Goal: Task Accomplishment & Management: Manage account settings

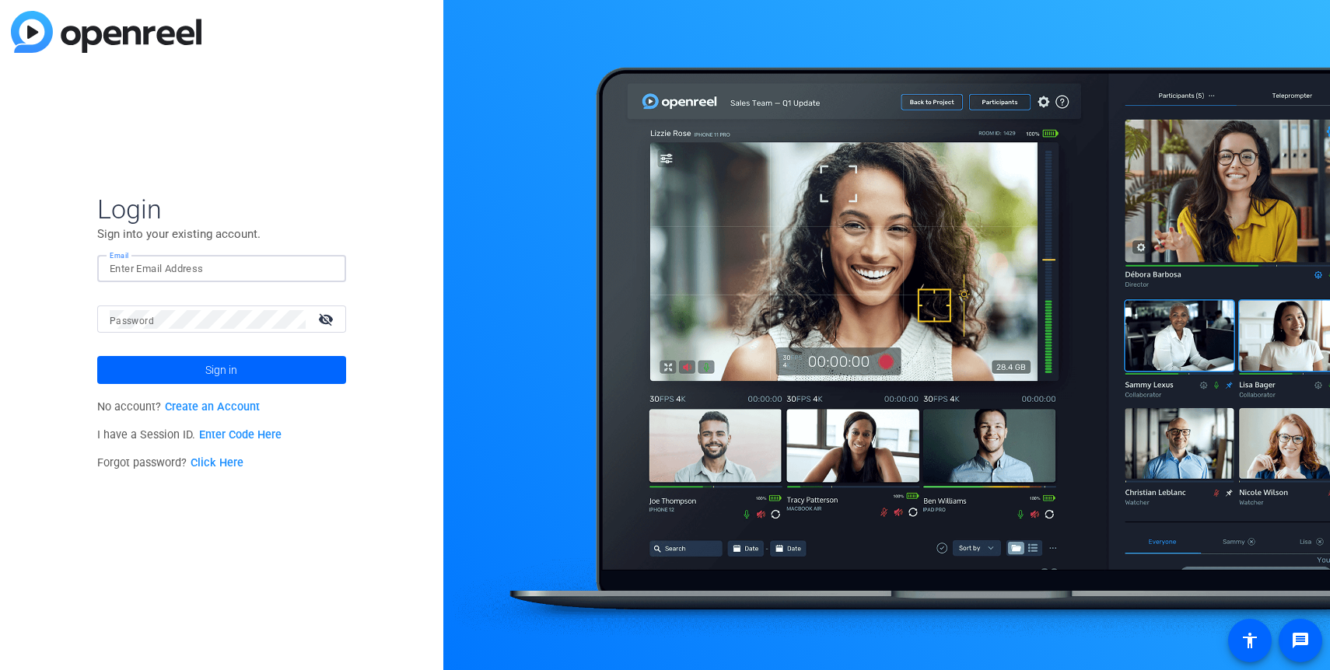
click at [213, 277] on input "Email" at bounding box center [222, 269] width 224 height 19
type input "[PERSON_NAME][EMAIL_ADDRESS][PERSON_NAME][DOMAIN_NAME]"
click at [97, 356] on button "Sign in" at bounding box center [221, 370] width 249 height 28
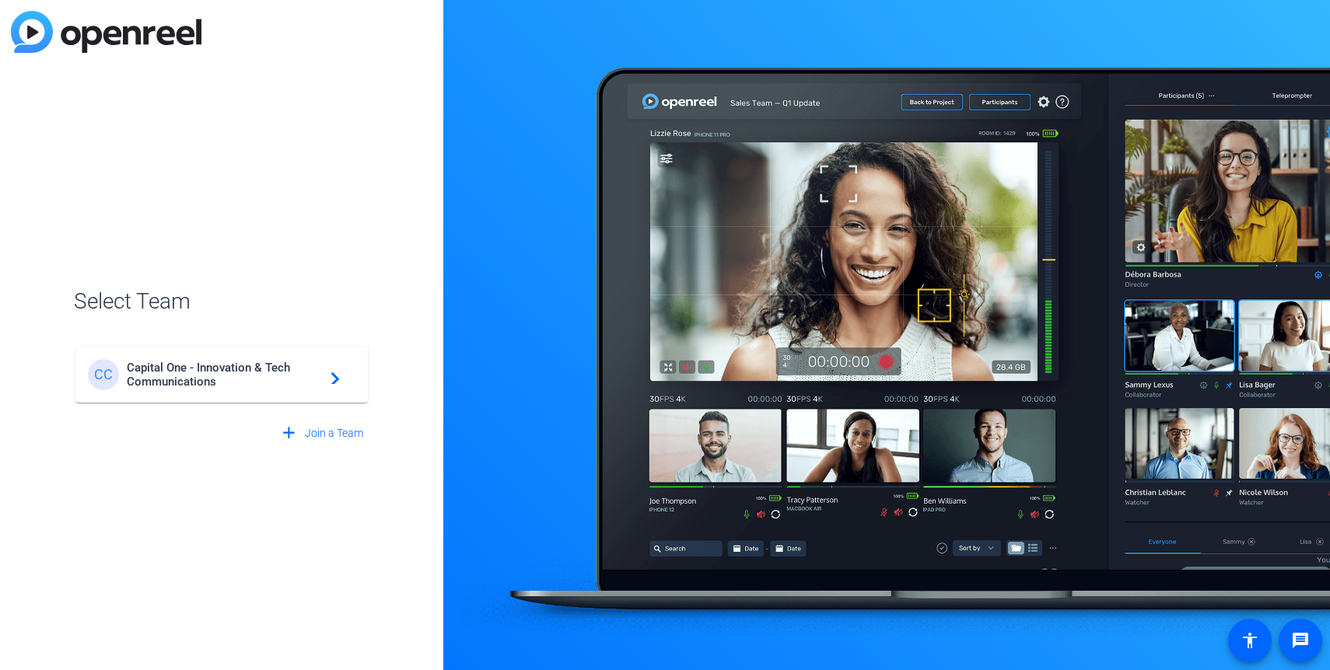
click at [209, 364] on span "Capital One - Innovation & Tech Communications" at bounding box center [224, 375] width 194 height 28
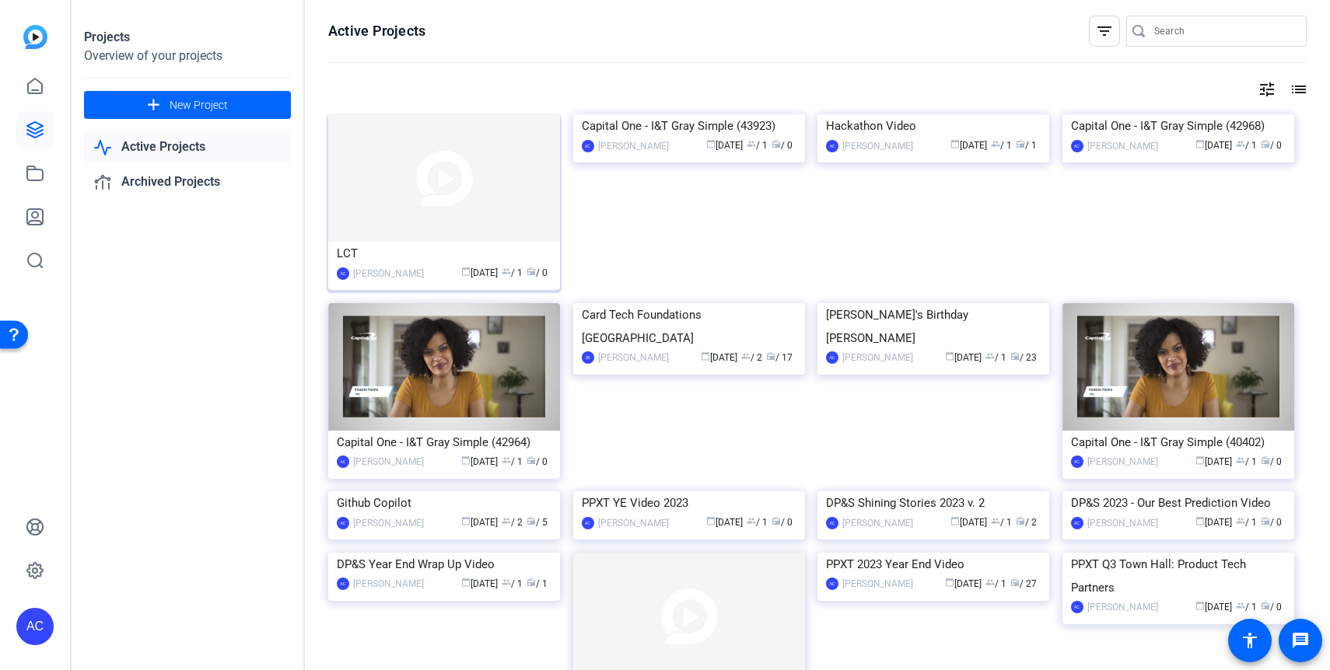
click at [408, 273] on div "[PERSON_NAME]" at bounding box center [388, 274] width 71 height 16
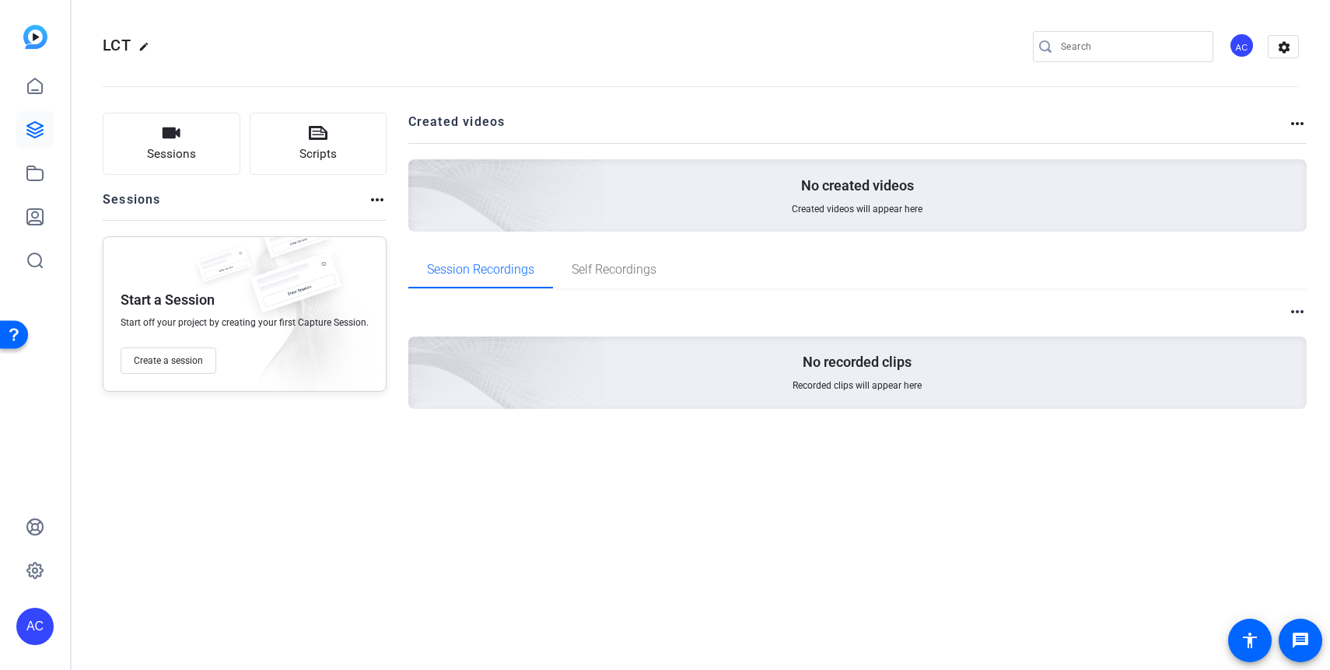
click at [144, 48] on mat-icon "edit" at bounding box center [147, 50] width 19 height 19
click at [516, 36] on div "LCT check_circle clear AC settings" at bounding box center [701, 46] width 1196 height 23
click at [1288, 54] on mat-icon "settings" at bounding box center [1283, 47] width 31 height 23
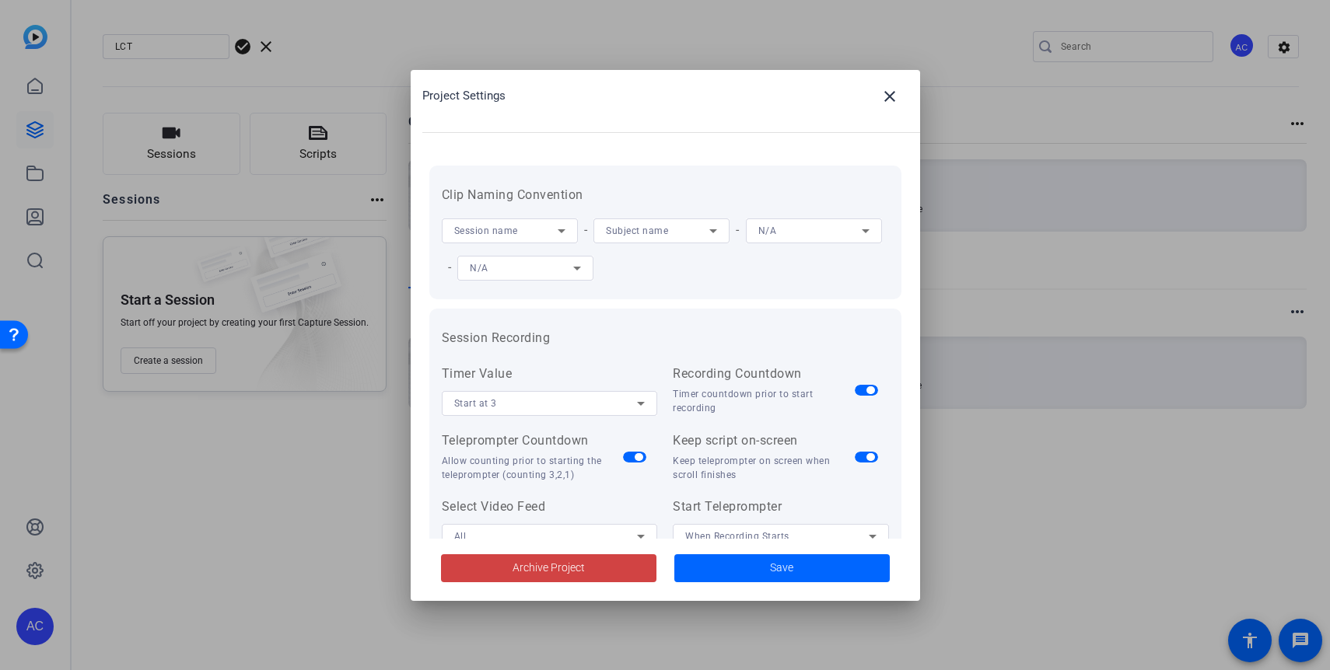
click at [911, 309] on mat-dialog-content "Clip Naming Convention Session name - Subject name - N/A - N/A Session Recordin…" at bounding box center [665, 344] width 509 height 389
click at [883, 335] on h3 "Session Recording" at bounding box center [665, 338] width 447 height 19
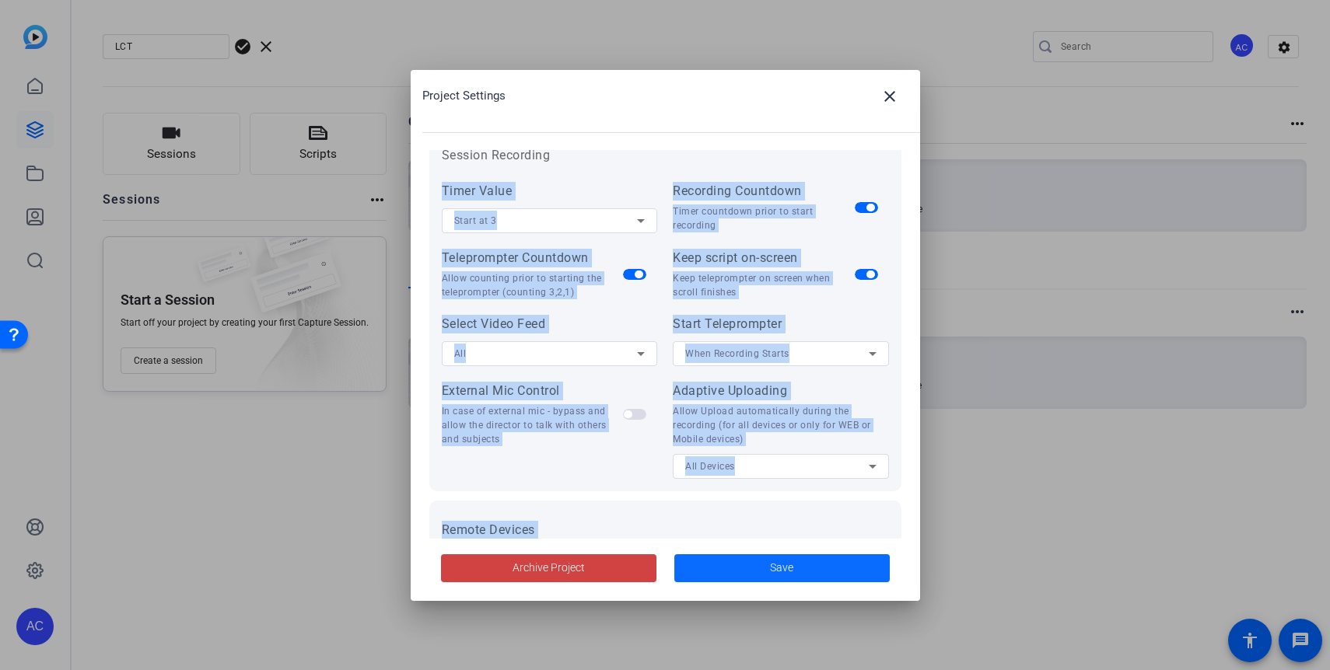
scroll to position [321, 0]
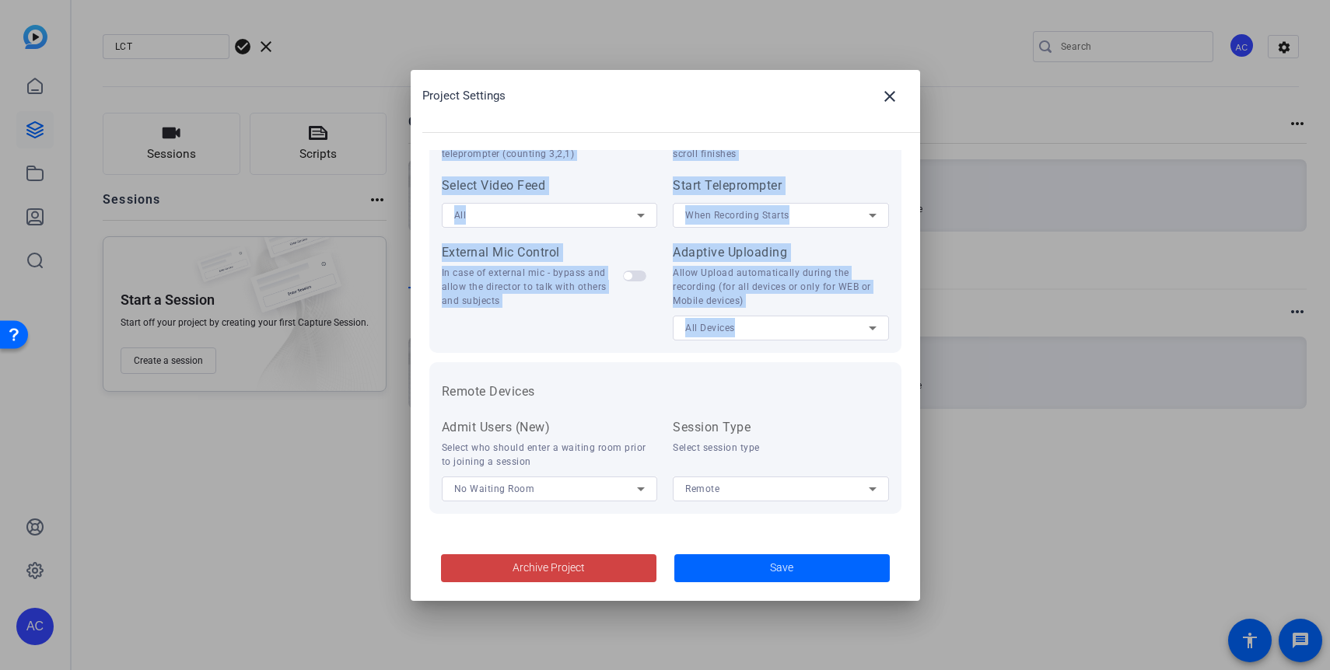
drag, startPoint x: 883, startPoint y: 335, endPoint x: 896, endPoint y: 365, distance: 32.1
click at [896, 365] on form "Clip Naming Convention Session name - Subject name - N/A - N/A Session Recordin…" at bounding box center [665, 178] width 472 height 669
click at [881, 361] on form "Clip Naming Convention Session name - Subject name - N/A - N/A Session Recordin…" at bounding box center [665, 178] width 472 height 669
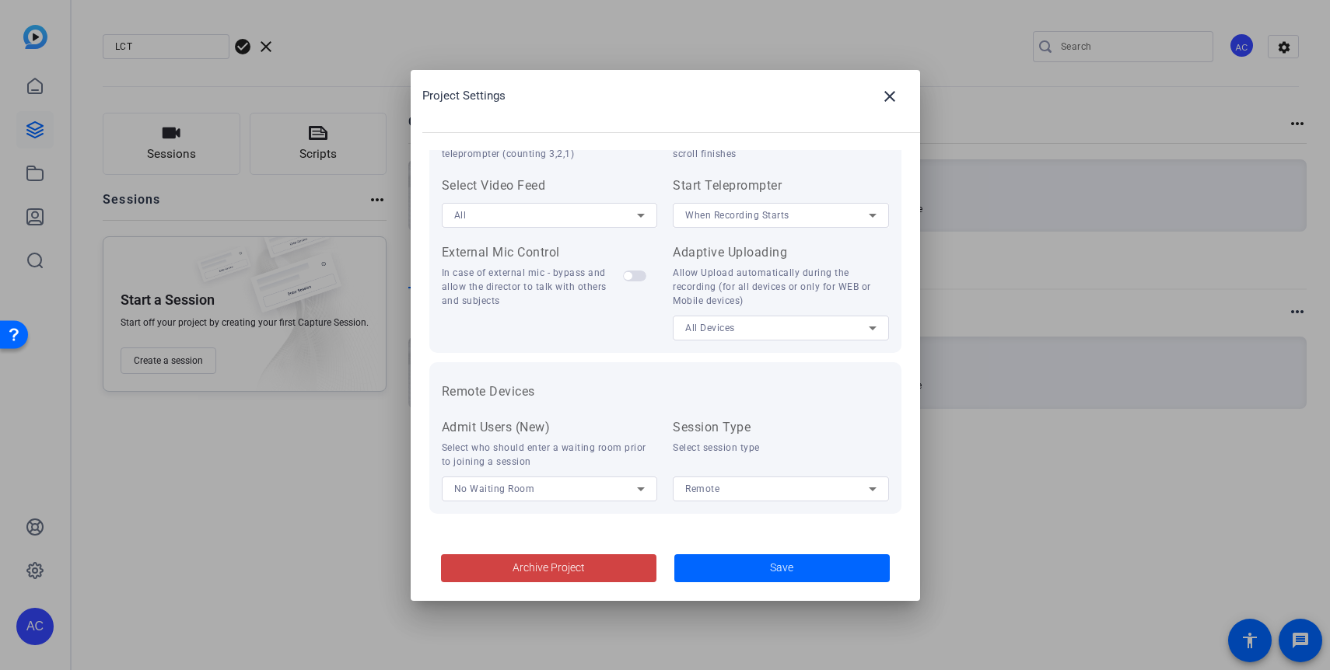
click at [885, 296] on div "Allow Upload automatically during the recording (for all devices or only for WE…" at bounding box center [781, 287] width 216 height 42
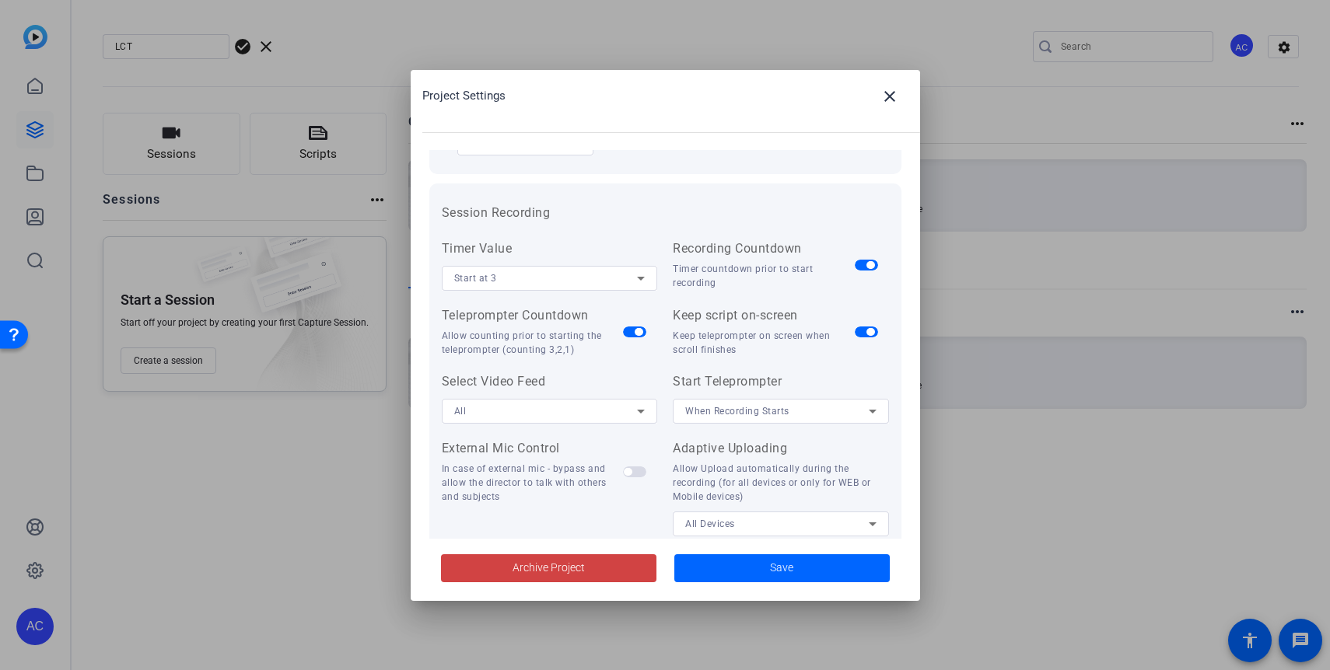
scroll to position [0, 0]
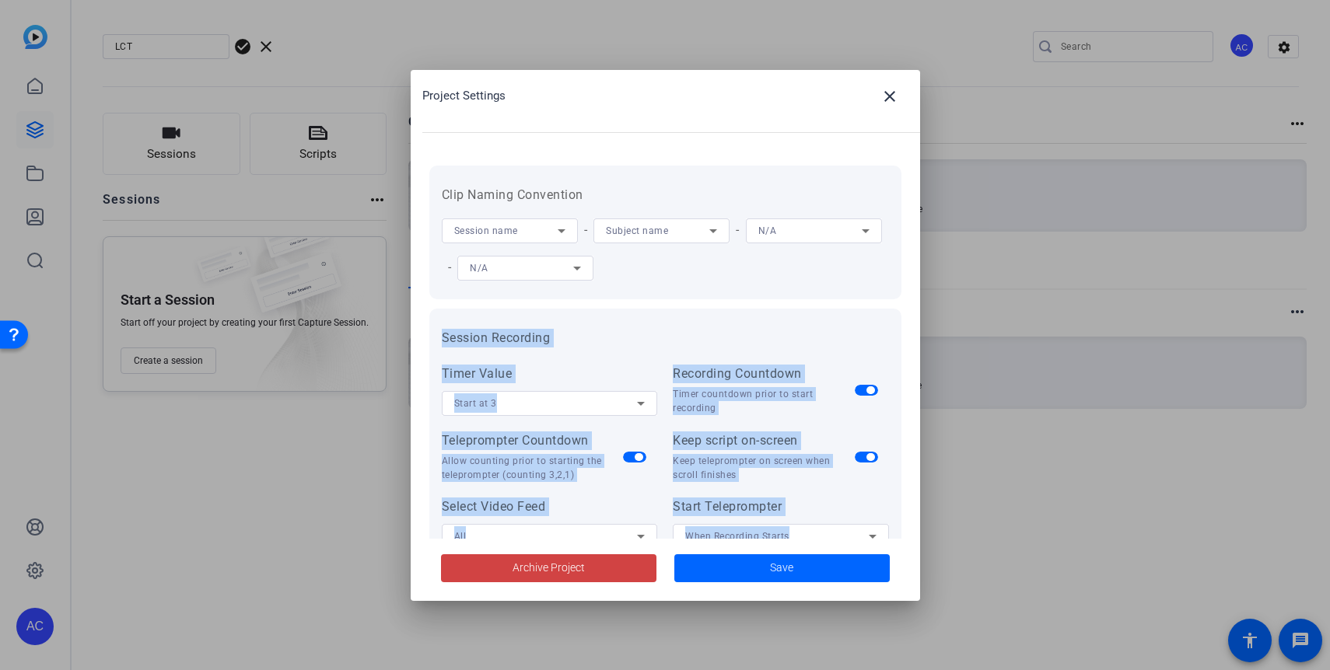
drag, startPoint x: 885, startPoint y: 276, endPoint x: 851, endPoint y: 285, distance: 35.3
click at [851, 285] on form "Clip Naming Convention Session name - Subject name - N/A - N/A Session Recordin…" at bounding box center [665, 500] width 472 height 669
click at [888, 99] on mat-icon "close" at bounding box center [889, 96] width 19 height 19
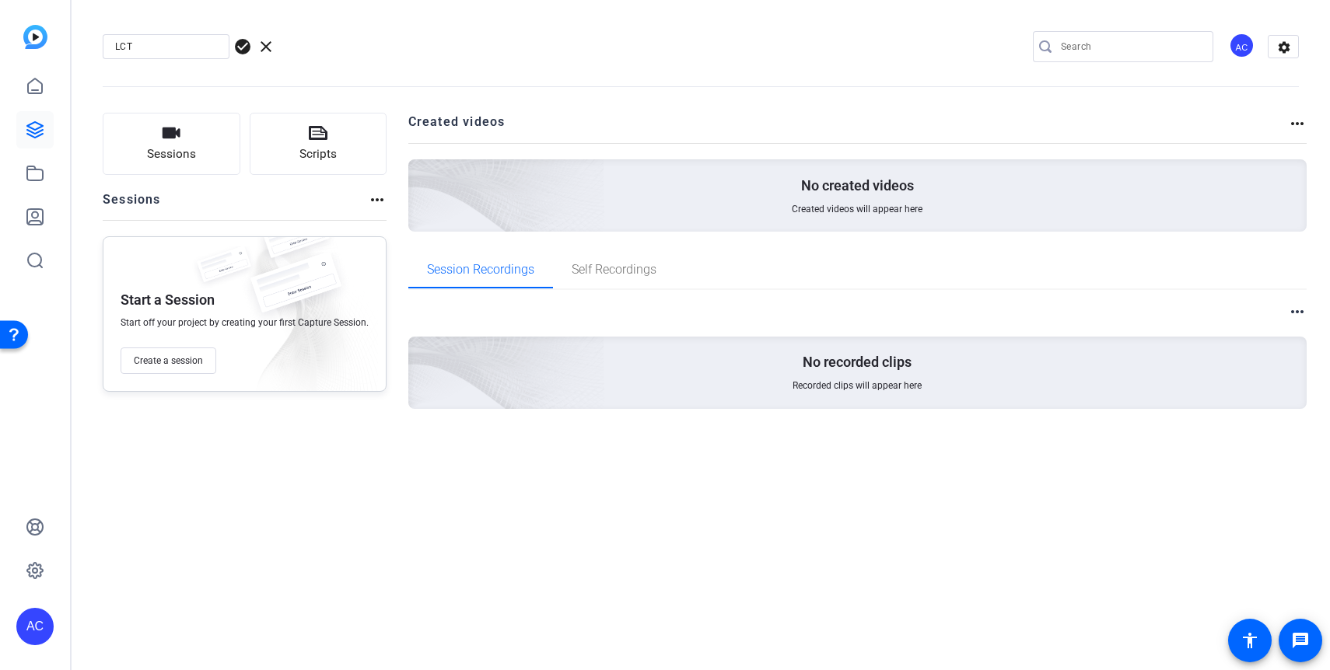
click at [383, 194] on mat-icon "more_horiz" at bounding box center [377, 200] width 19 height 19
click at [470, 128] on div at bounding box center [665, 335] width 1330 height 670
click at [269, 47] on span "clear" at bounding box center [266, 46] width 19 height 19
click at [44, 86] on link at bounding box center [34, 86] width 37 height 37
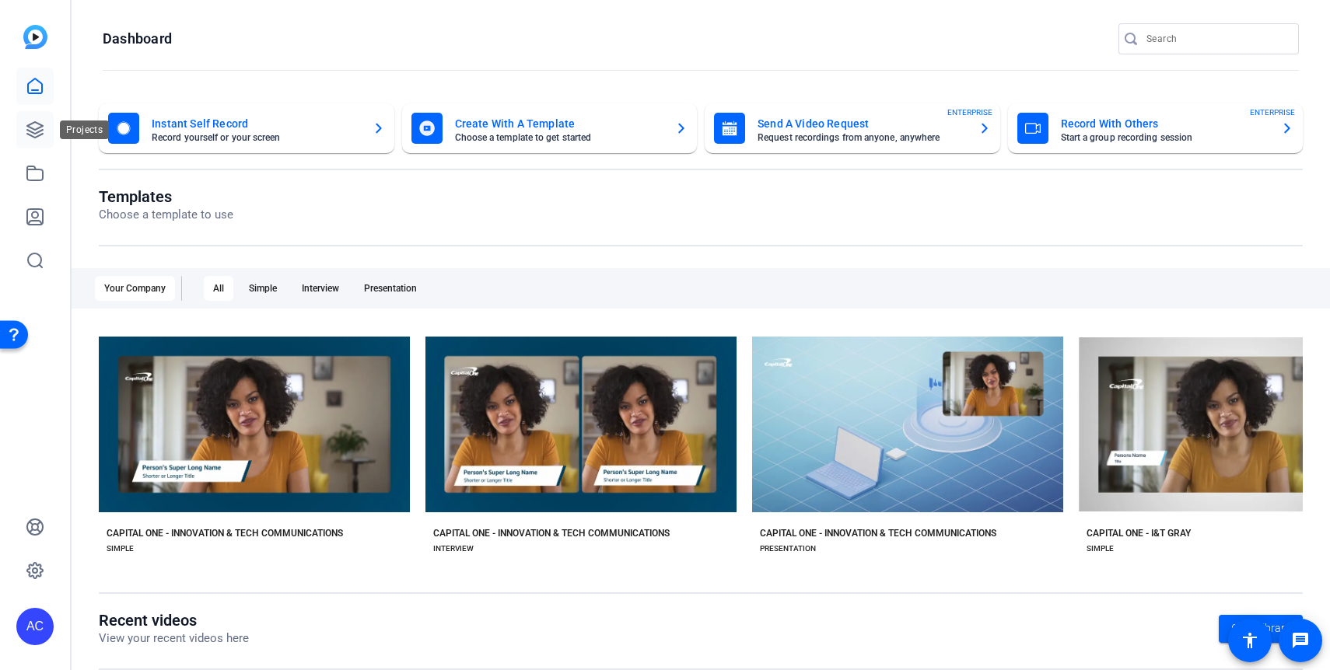
click at [47, 136] on link at bounding box center [34, 129] width 37 height 37
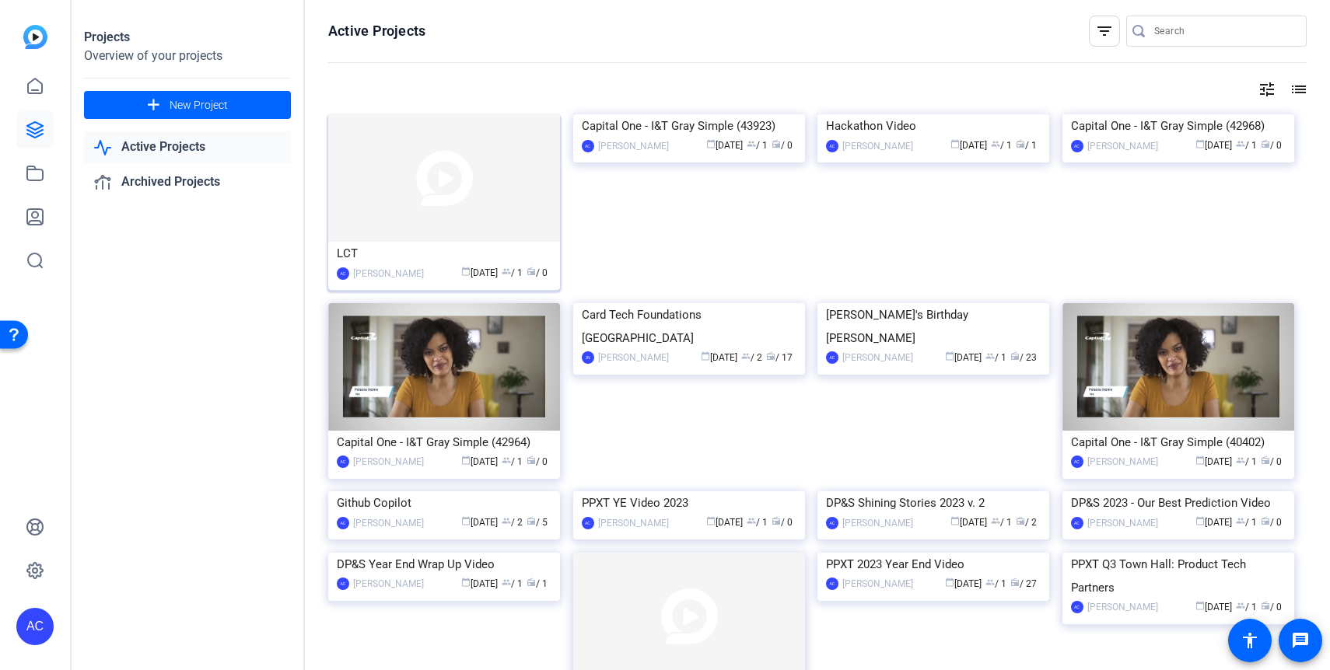
click at [407, 259] on div "LCT" at bounding box center [444, 253] width 215 height 23
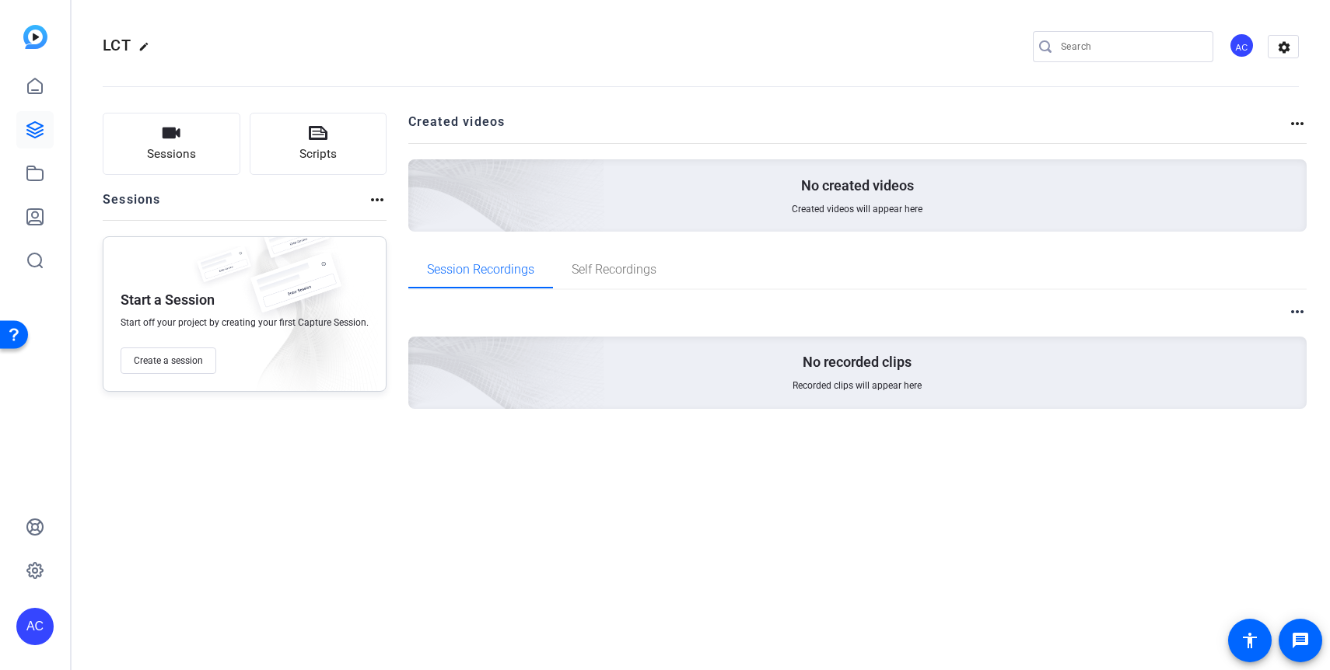
click at [921, 90] on openreel-divider-bar at bounding box center [701, 81] width 1196 height 47
